Goal: Check status: Check status

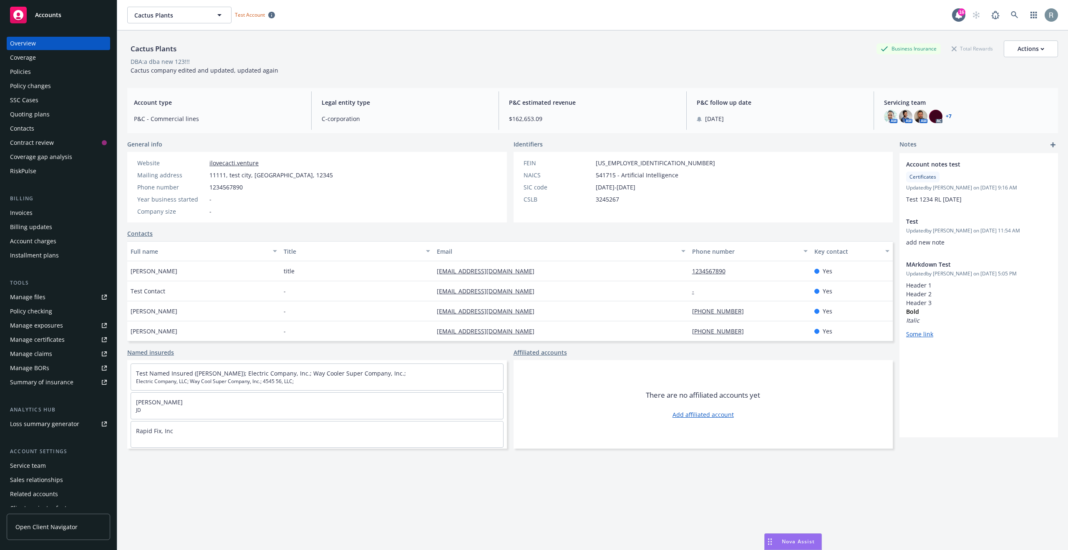
click at [36, 311] on div "Policy checking" at bounding box center [31, 311] width 42 height 13
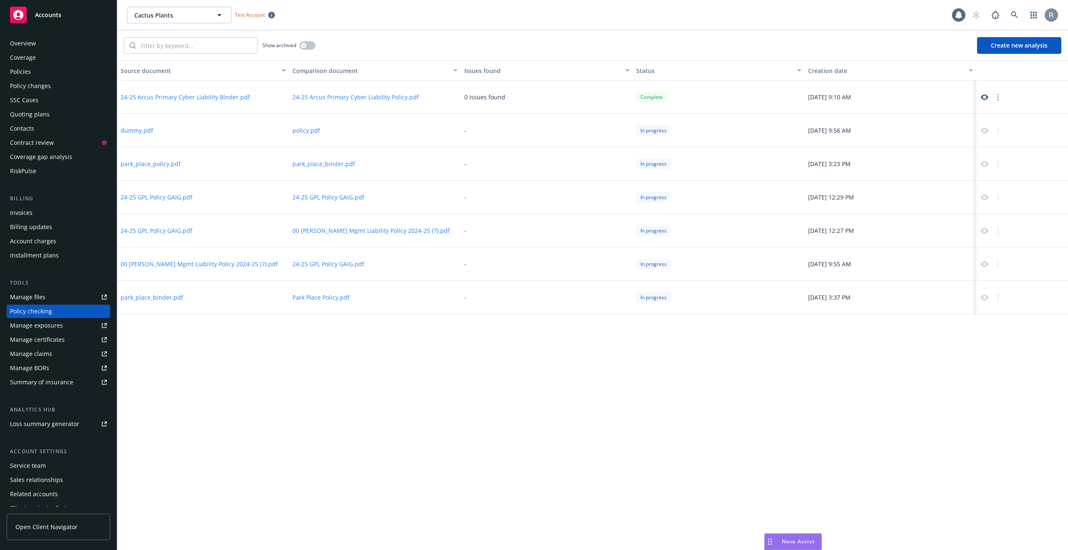
scroll to position [22, 0]
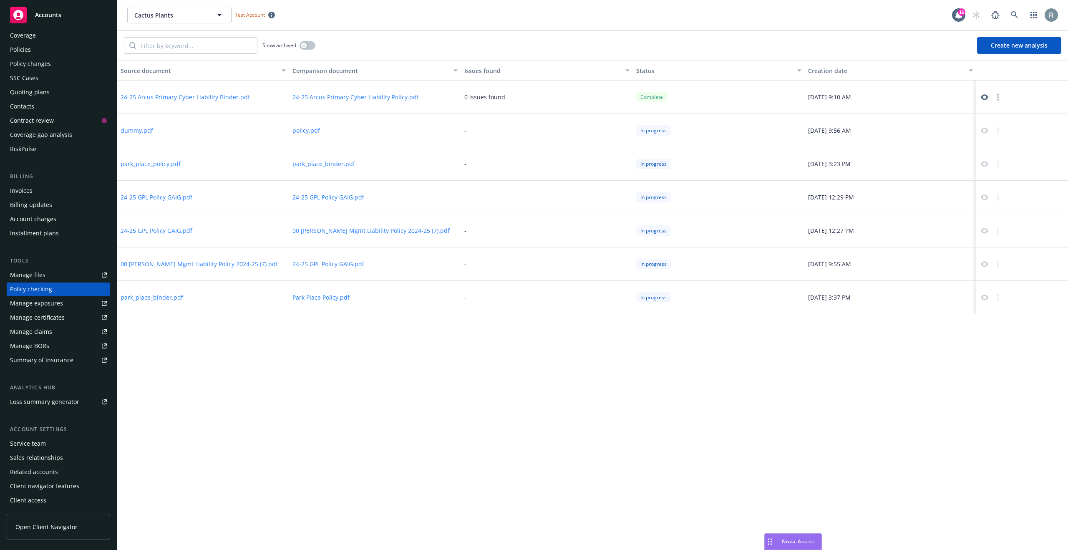
click at [980, 98] on link at bounding box center [985, 97] width 10 height 10
